Goal: Task Accomplishment & Management: Use online tool/utility

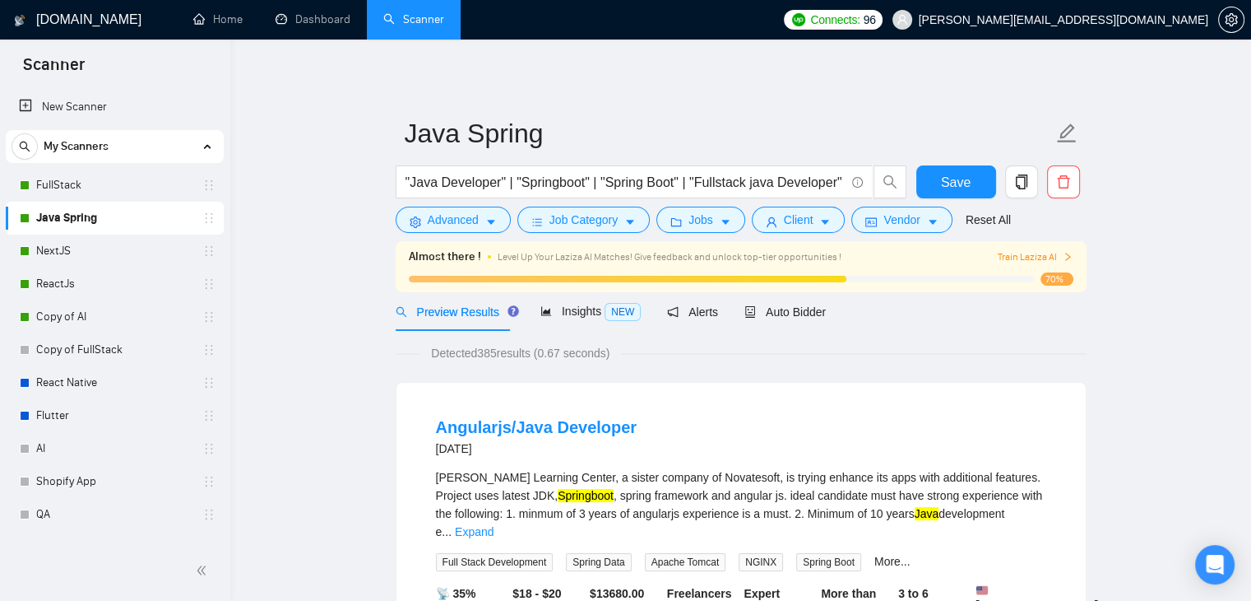
click at [573, 315] on span "Insights NEW" at bounding box center [590, 310] width 100 height 13
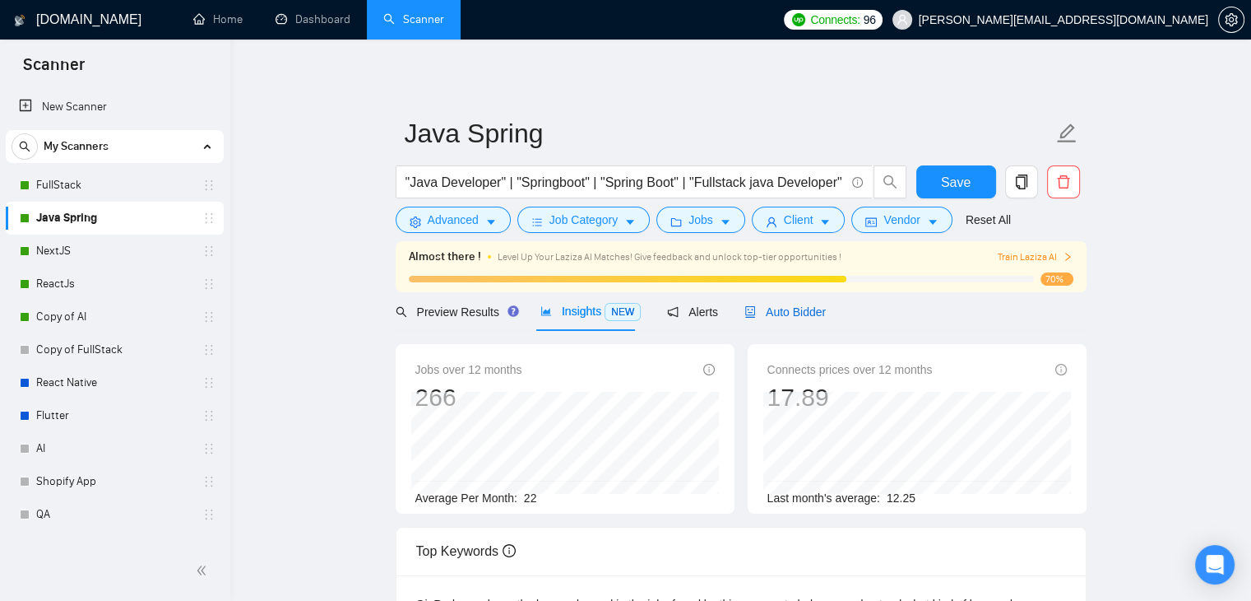
click at [754, 308] on span "Auto Bidder" at bounding box center [784, 311] width 81 height 13
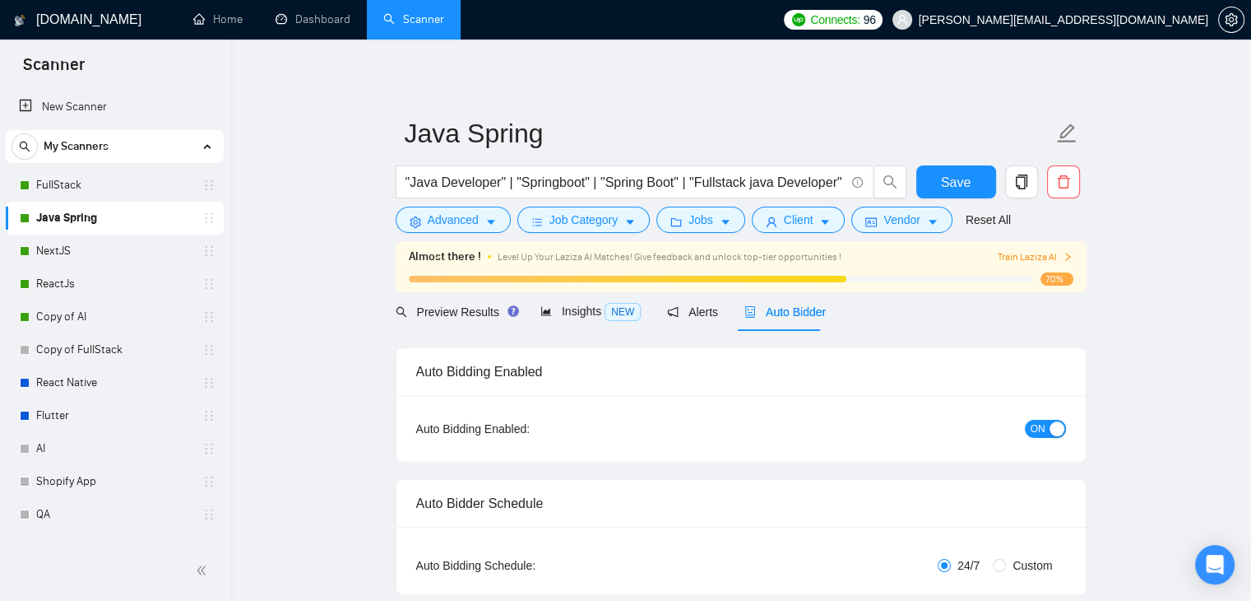
checkbox input "true"
click at [688, 320] on div "Alerts" at bounding box center [692, 312] width 51 height 18
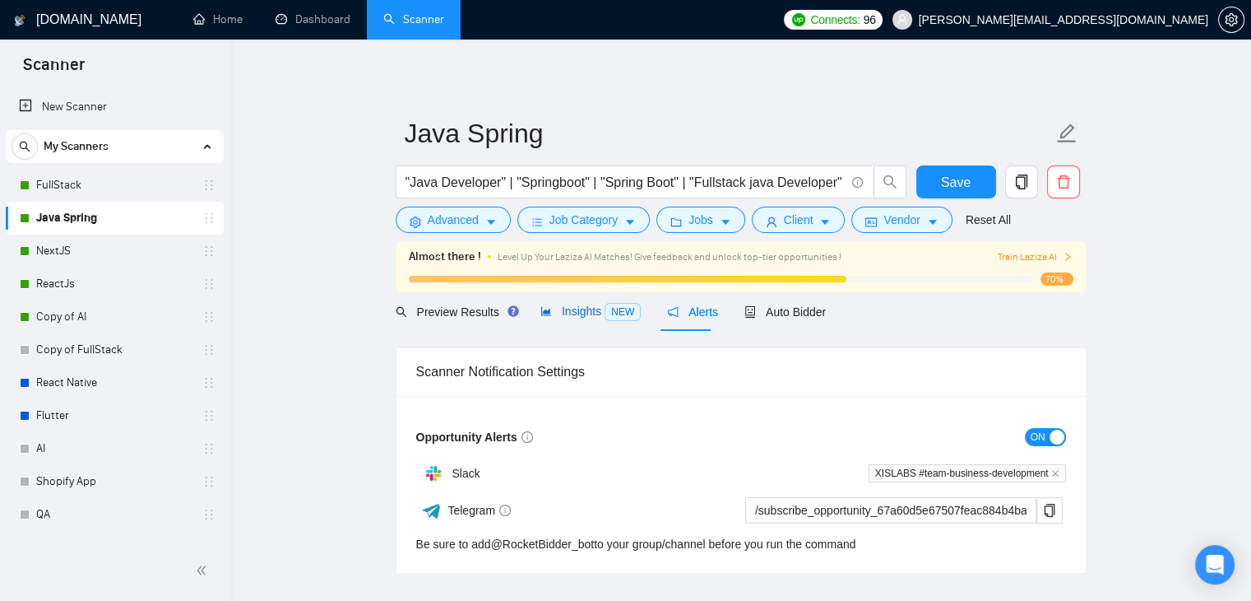
click at [573, 317] on span "Insights NEW" at bounding box center [590, 310] width 100 height 13
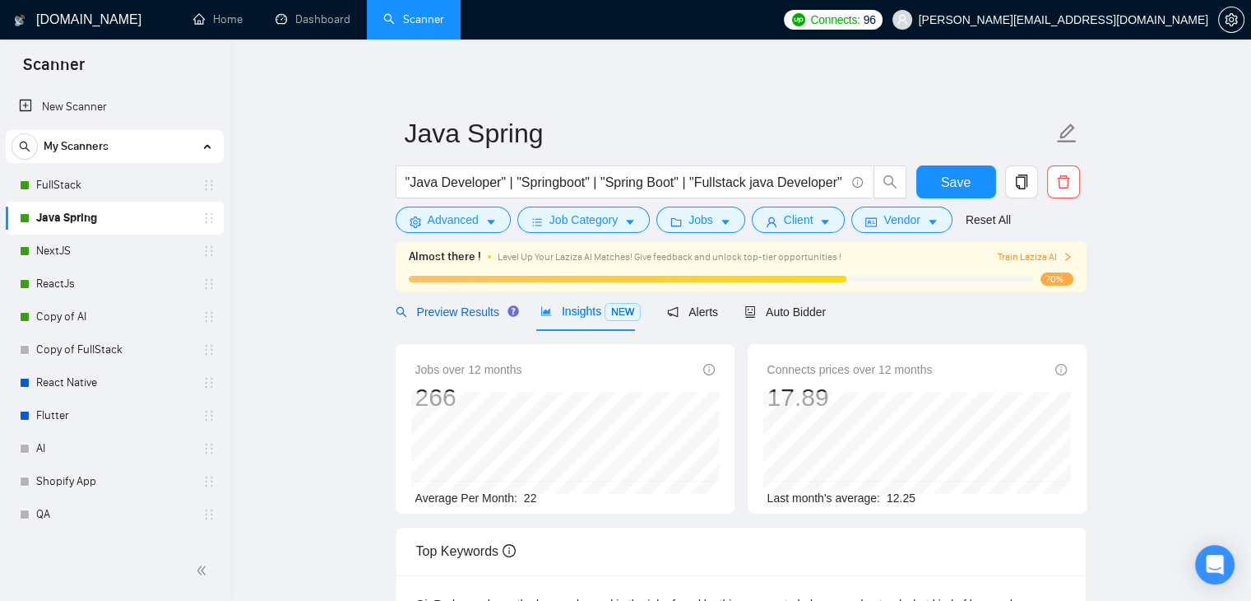
click at [421, 308] on span "Preview Results" at bounding box center [455, 311] width 118 height 13
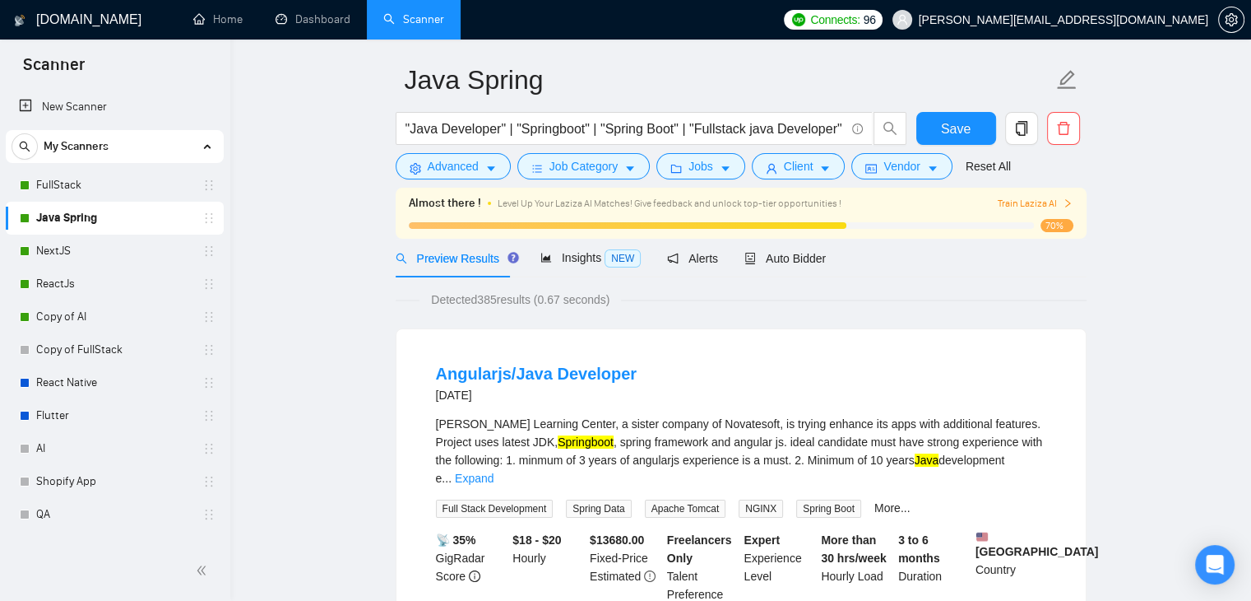
scroll to position [82, 0]
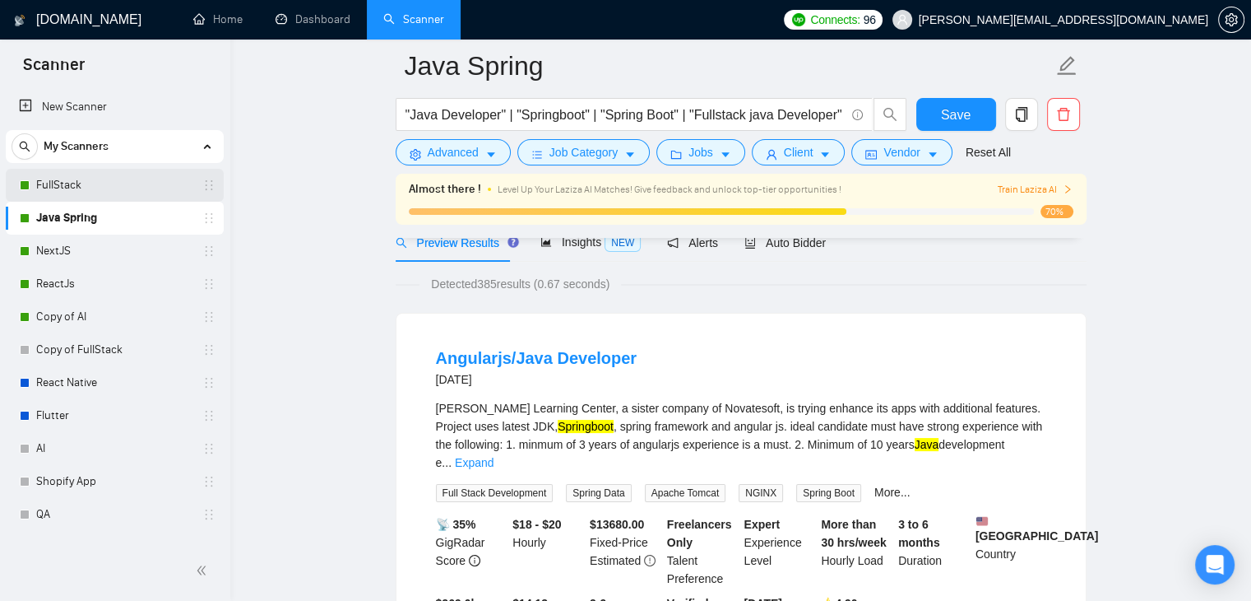
click at [94, 195] on link "FullStack" at bounding box center [114, 185] width 156 height 33
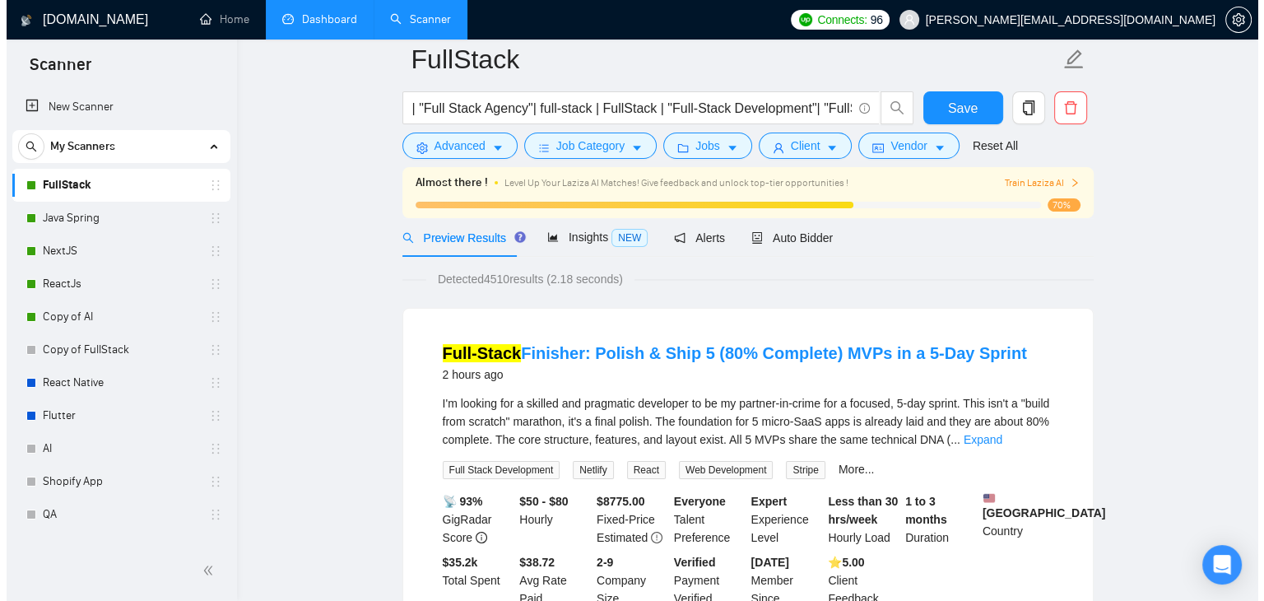
scroll to position [52, 0]
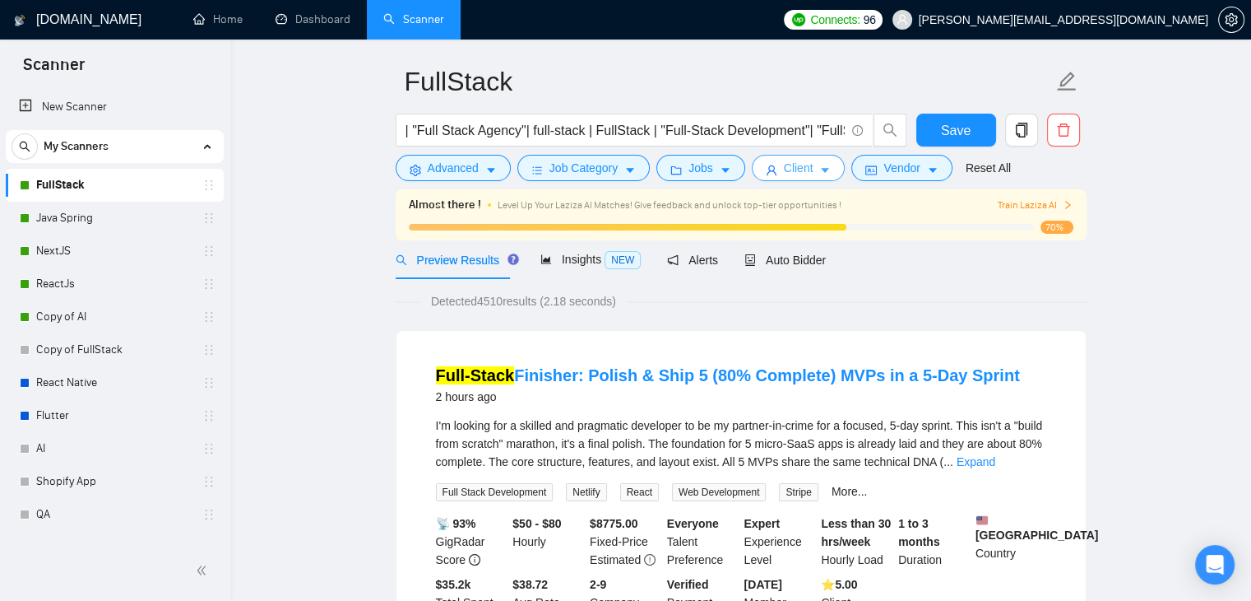
click at [784, 174] on span "Client" at bounding box center [799, 168] width 30 height 18
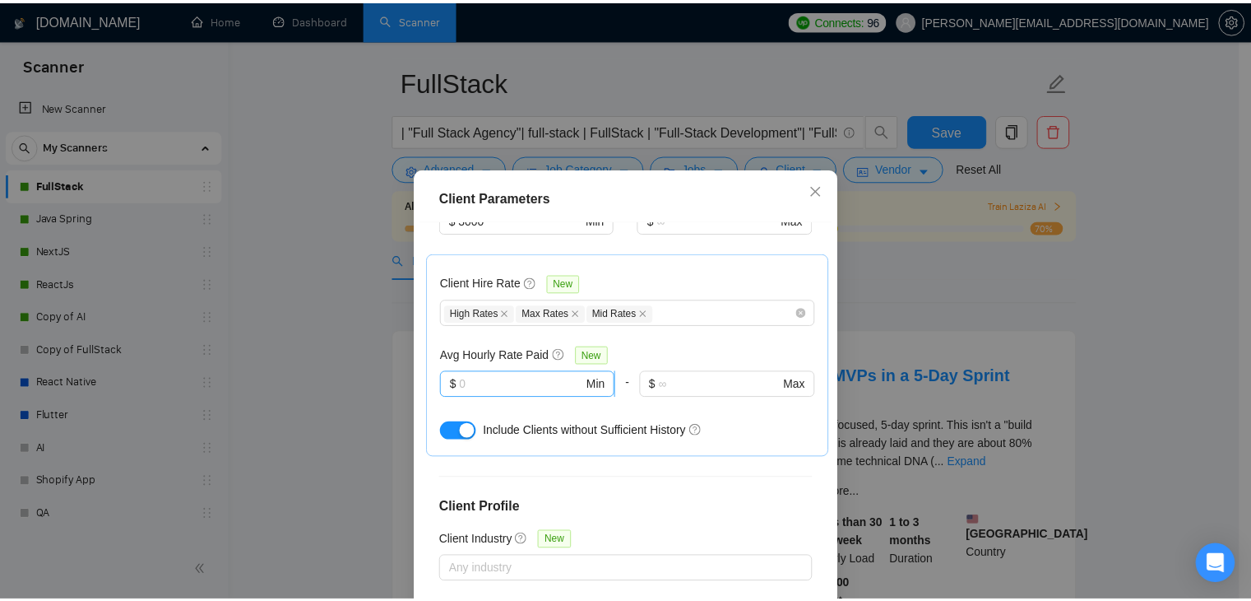
scroll to position [494, 0]
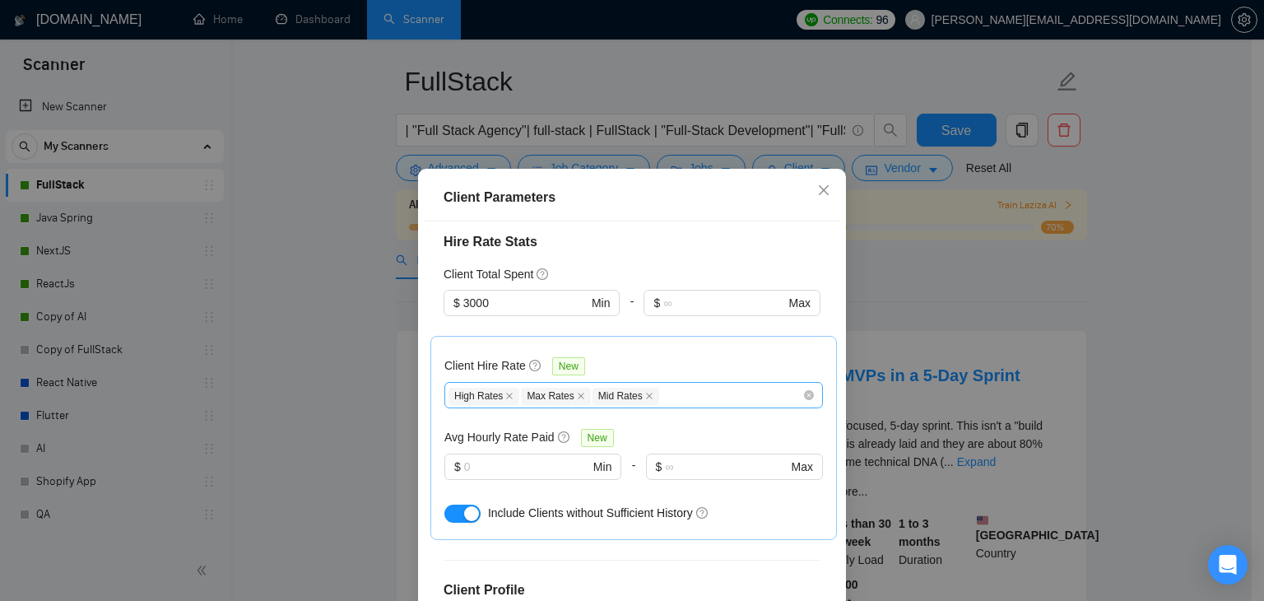
click at [738, 385] on div "High Rates Max Rates Mid Rates" at bounding box center [625, 395] width 354 height 20
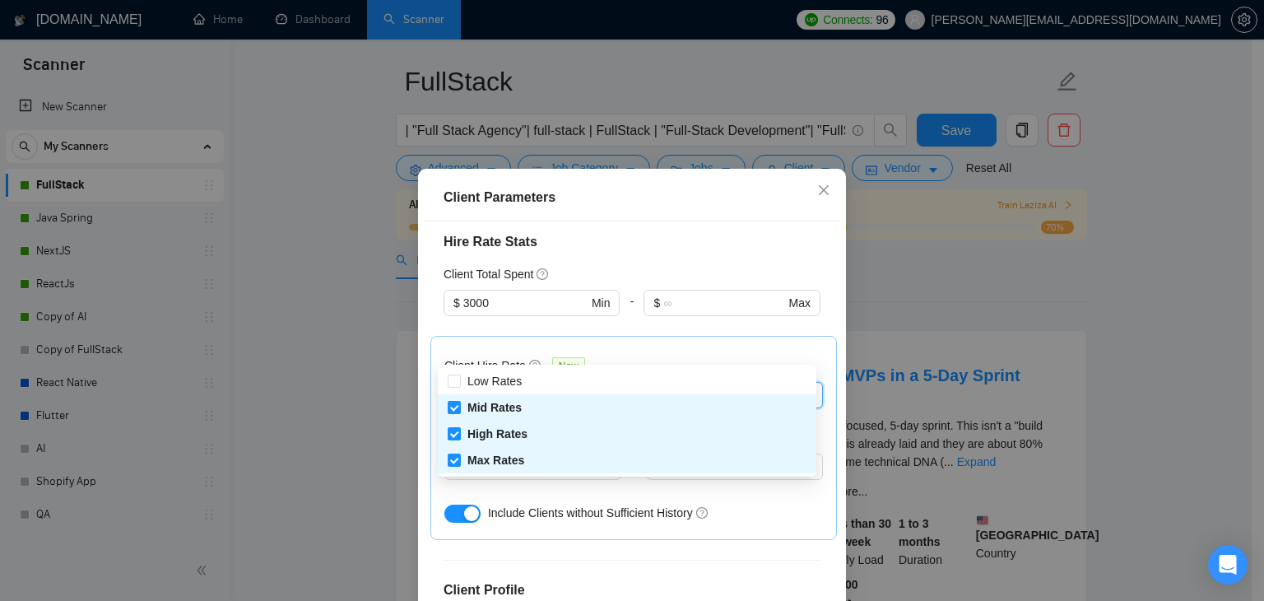
click at [341, 432] on div "Client Parameters Client Location Include Client Countries Select Exclude Clien…" at bounding box center [632, 300] width 1264 height 601
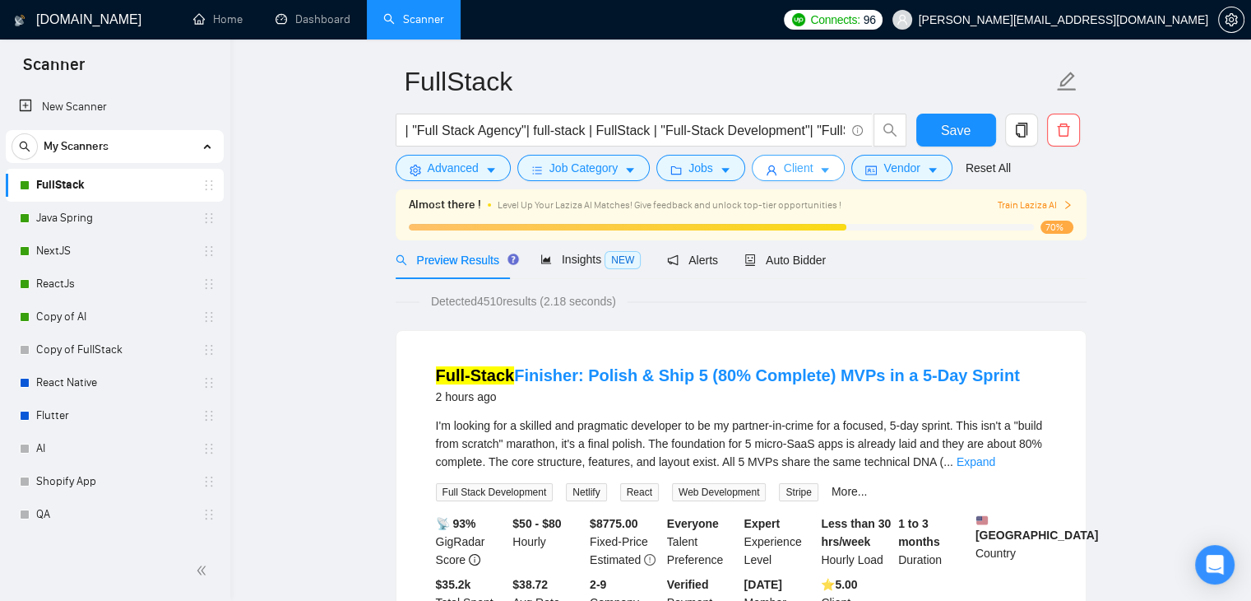
scroll to position [0, 0]
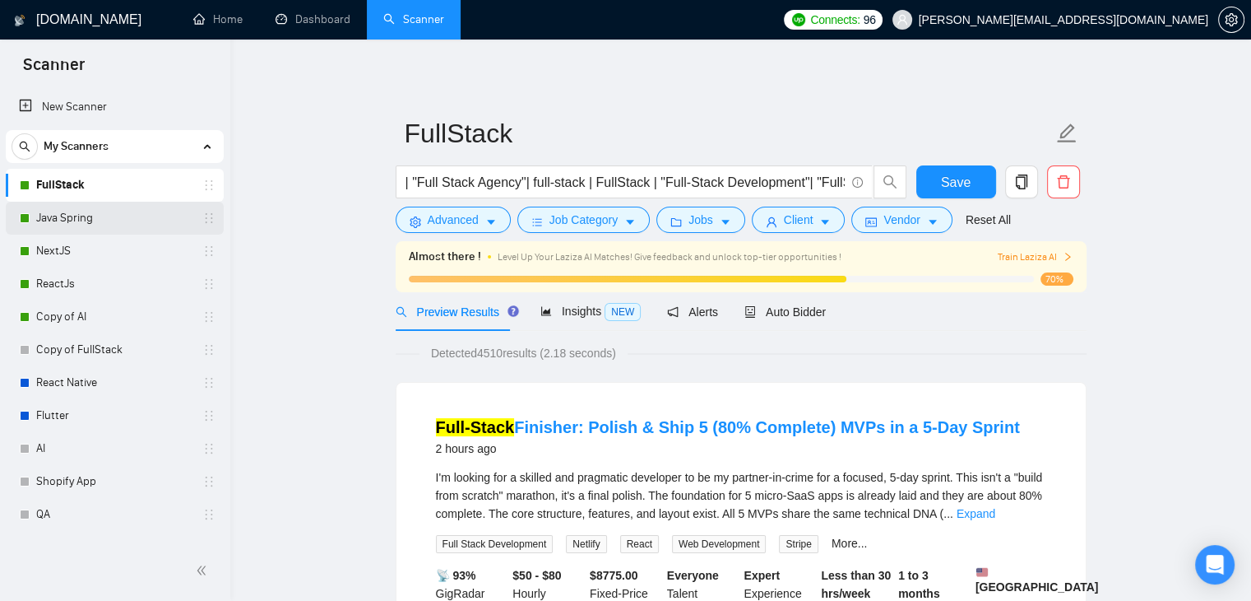
click at [69, 233] on link "Java Spring" at bounding box center [114, 218] width 156 height 33
